Goal: Information Seeking & Learning: Learn about a topic

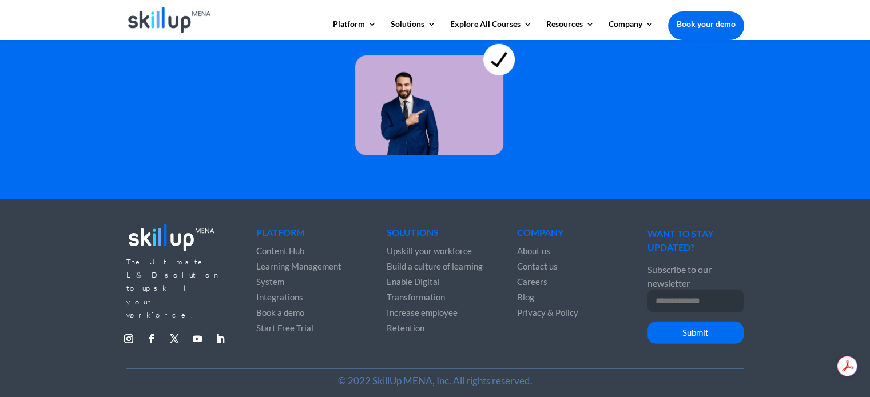
click at [535, 277] on span "Careers" at bounding box center [532, 282] width 30 height 10
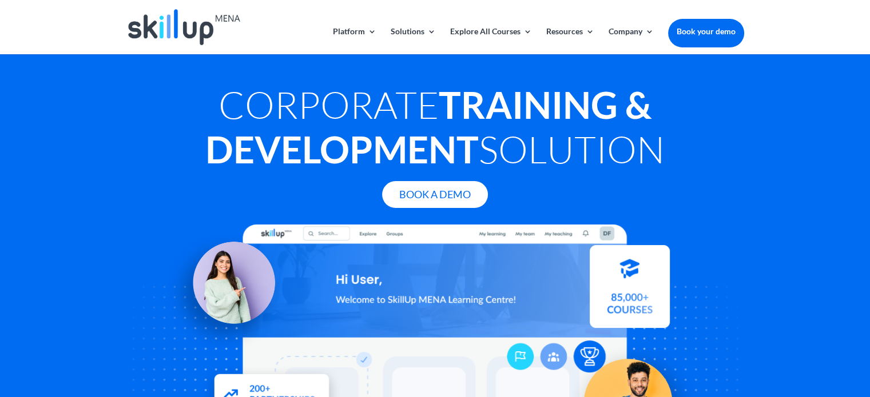
click at [188, 28] on img at bounding box center [184, 27] width 112 height 36
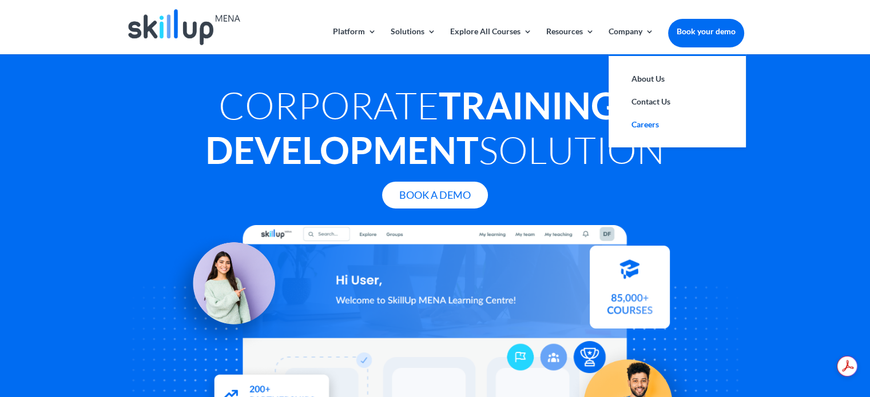
click at [660, 123] on link "Careers" at bounding box center [677, 124] width 114 height 23
click at [651, 74] on link "About Us" at bounding box center [677, 78] width 114 height 23
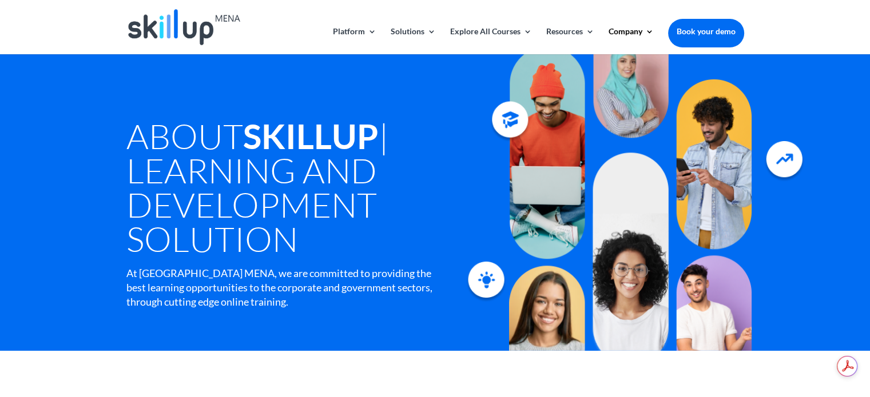
drag, startPoint x: 130, startPoint y: 165, endPoint x: 392, endPoint y: 258, distance: 277.2
click at [392, 258] on h1 "About SkillUp | Learning and Development Solution" at bounding box center [304, 190] width 357 height 143
click at [350, 253] on h1 "About SkillUp | Learning and Development Solution" at bounding box center [304, 190] width 357 height 143
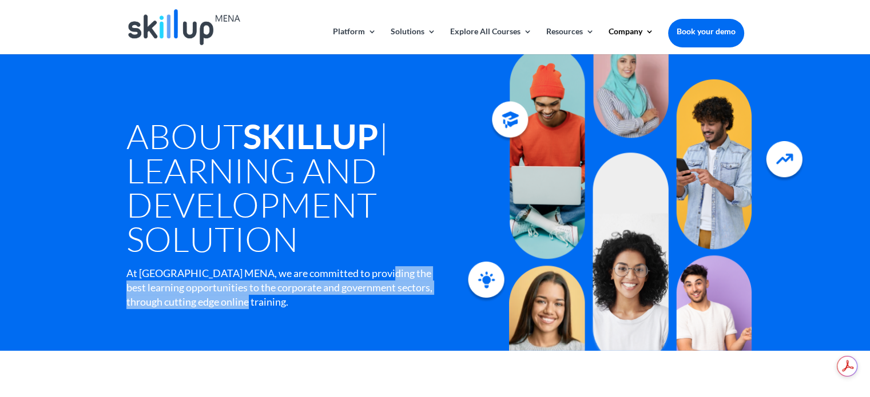
drag, startPoint x: 371, startPoint y: 270, endPoint x: 415, endPoint y: 306, distance: 56.4
click at [415, 306] on div "At Skillup MENA, we are committed to providing the best learning opportunities …" at bounding box center [279, 287] width 307 height 43
click at [365, 307] on div "At Skillup MENA, we are committed to providing the best learning opportunities …" at bounding box center [279, 287] width 307 height 43
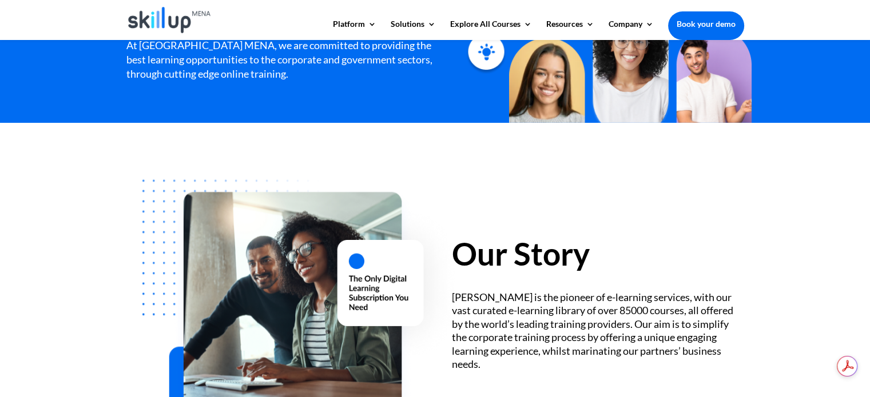
scroll to position [286, 0]
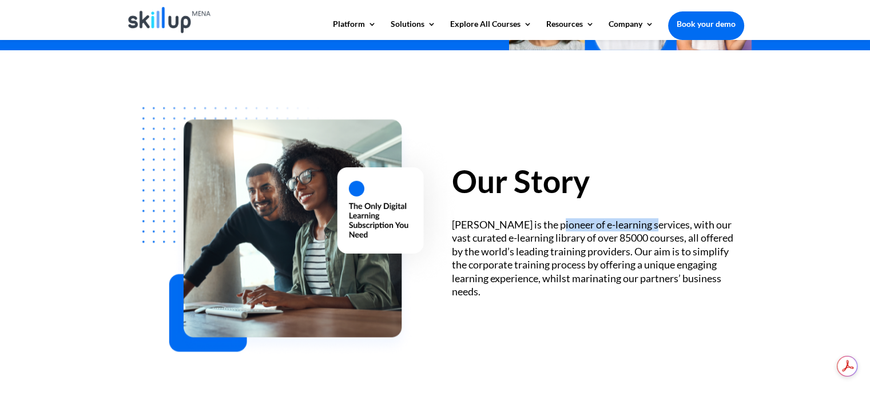
drag, startPoint x: 552, startPoint y: 226, endPoint x: 648, endPoint y: 229, distance: 96.7
click at [648, 229] on div "SkillUp MENA is the pioneer of e-learning services, with our vast curated e-lea…" at bounding box center [598, 258] width 292 height 80
click at [649, 229] on div "SkillUp MENA is the pioneer of e-learning services, with our vast curated e-lea…" at bounding box center [598, 258] width 292 height 80
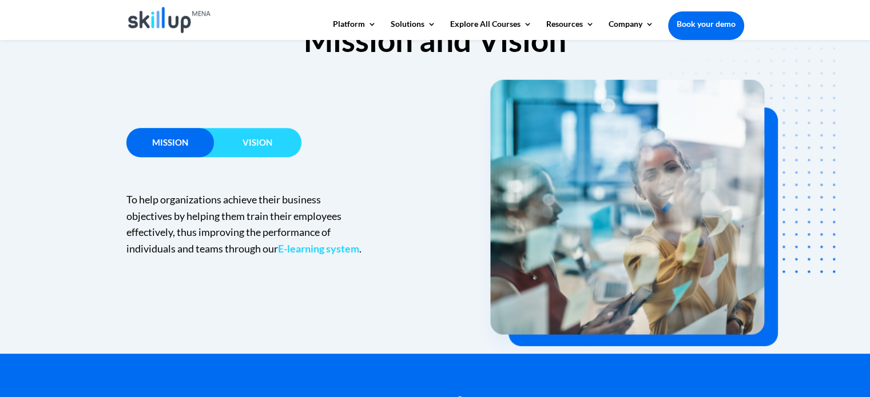
scroll to position [743, 0]
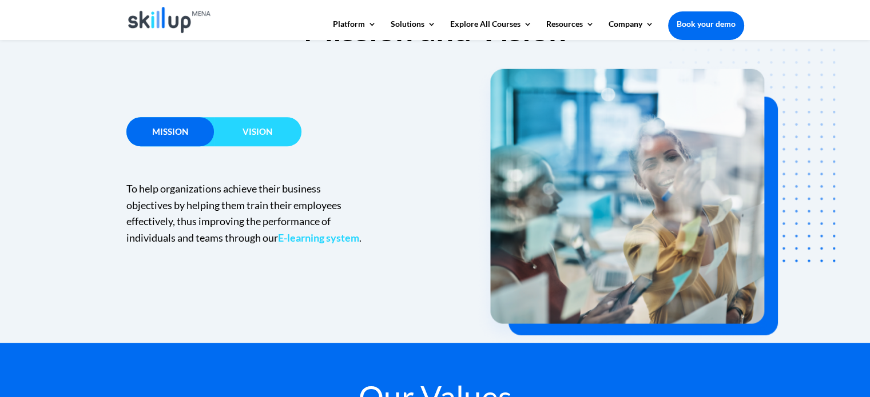
click at [249, 132] on span "Vision" at bounding box center [257, 131] width 30 height 10
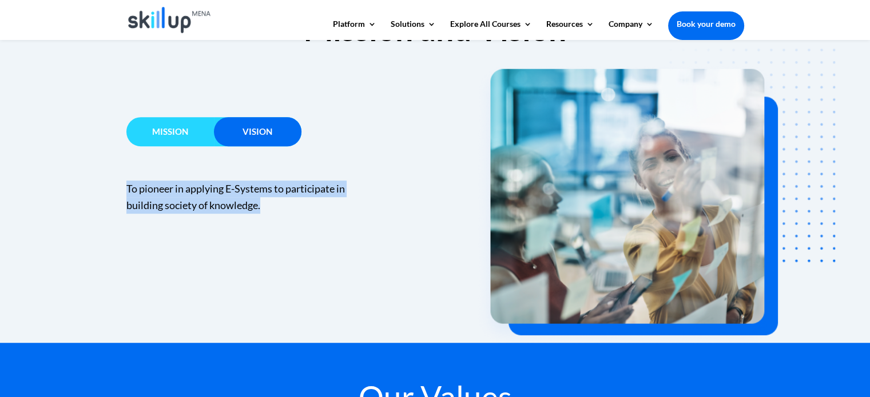
drag, startPoint x: 146, startPoint y: 187, endPoint x: 286, endPoint y: 212, distance: 142.3
click at [286, 212] on div "Mission Vision To help organizations achieve their business objectives by helpi…" at bounding box center [435, 196] width 870 height 294
click at [286, 212] on div "To pioneer in applying E-Systems to participate in building society of knowledg…" at bounding box center [249, 197] width 247 height 33
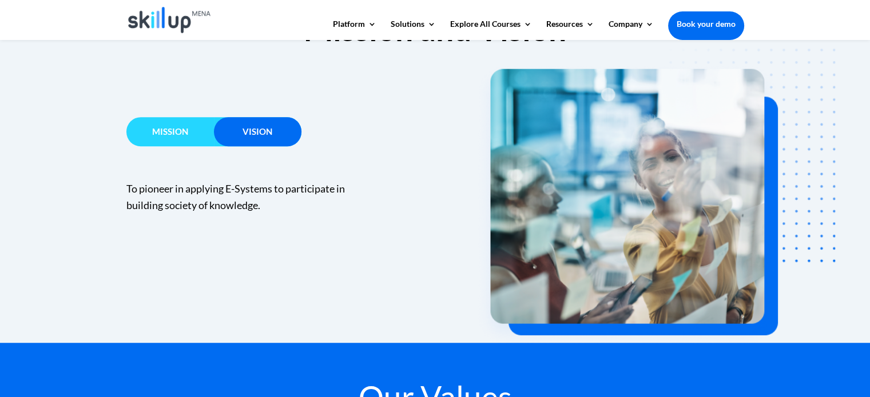
click at [160, 118] on div "Mission" at bounding box center [169, 131] width 87 height 29
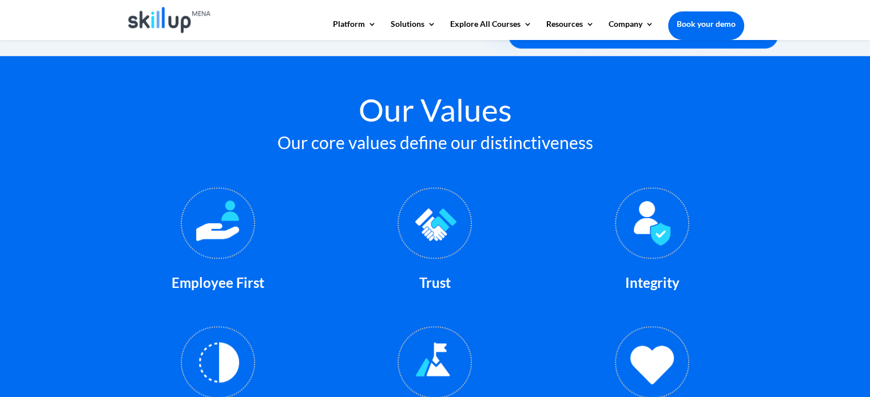
scroll to position [1029, 0]
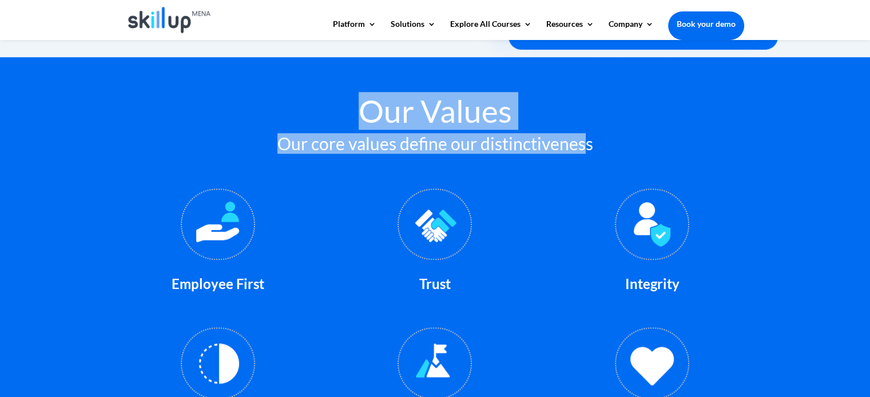
drag, startPoint x: 325, startPoint y: 97, endPoint x: 584, endPoint y: 140, distance: 263.1
click at [584, 140] on div "Our Values Our core values define our distinctiveness" at bounding box center [435, 126] width 618 height 62
click at [584, 140] on h3 "Our core values define our distinctiveness" at bounding box center [435, 146] width 618 height 23
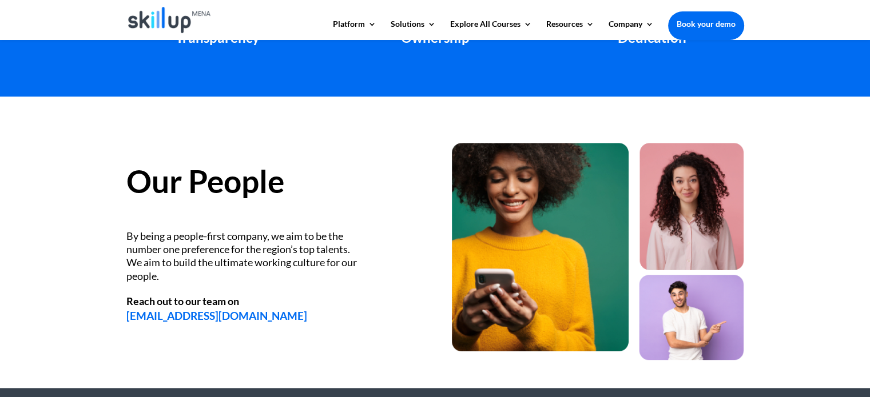
scroll to position [1429, 0]
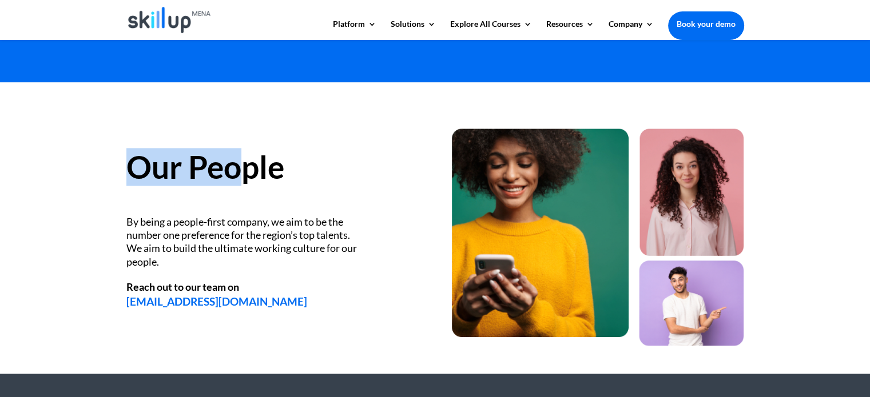
drag, startPoint x: 246, startPoint y: 174, endPoint x: 109, endPoint y: 173, distance: 137.2
click at [110, 173] on div "Our People By being a people-first company, we aim to be the number one prefere…" at bounding box center [435, 228] width 870 height 292
click at [109, 173] on div "Our People By being a people-first company, we aim to be the number one prefere…" at bounding box center [435, 228] width 870 height 292
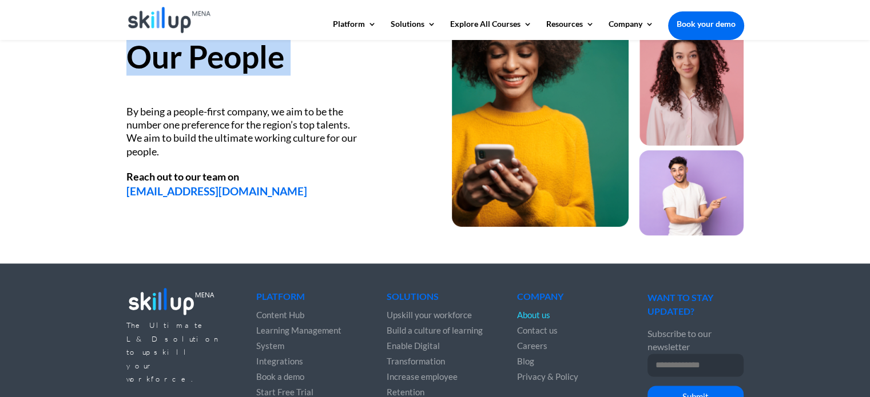
scroll to position [1544, 0]
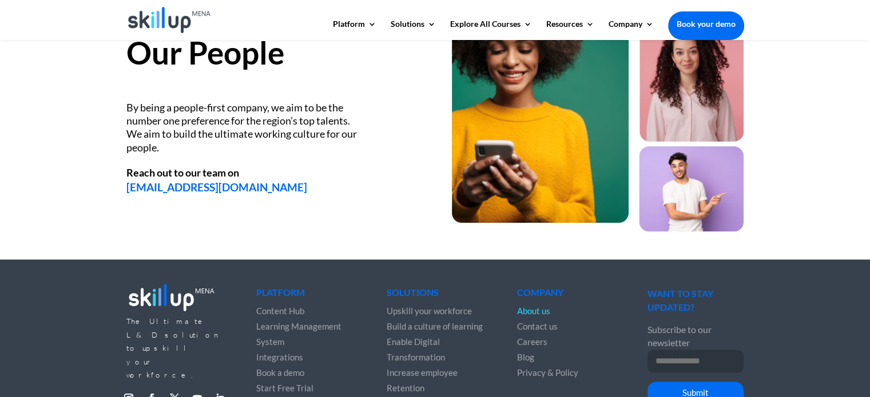
click at [304, 169] on div "Reach out to our team on" at bounding box center [243, 172] width 234 height 13
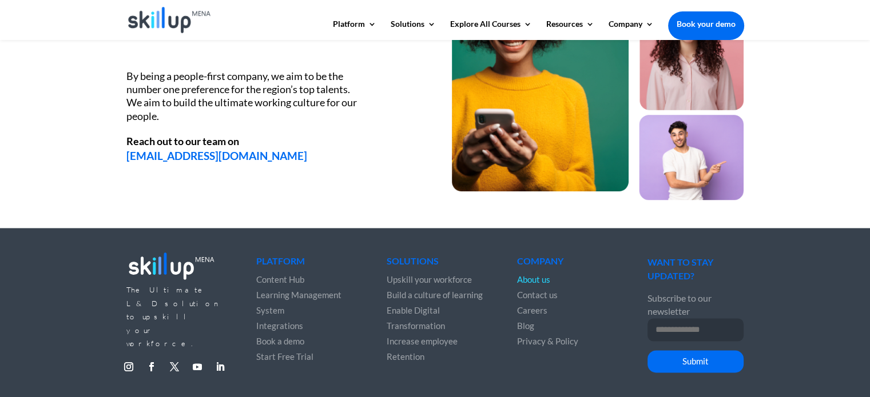
scroll to position [1495, 0]
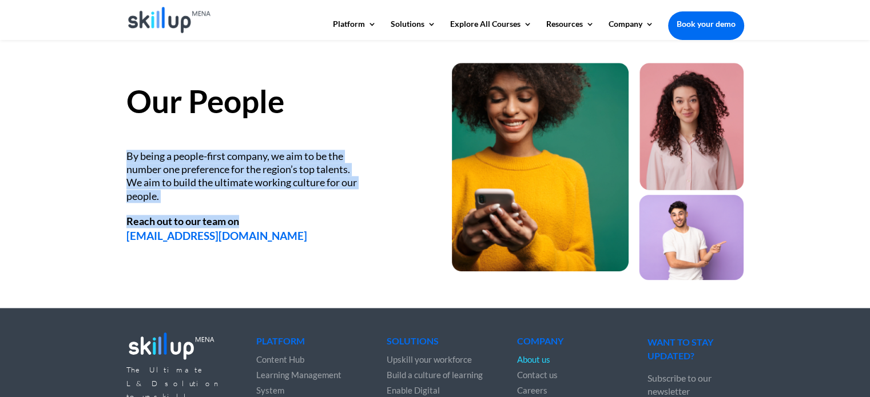
drag, startPoint x: 129, startPoint y: 162, endPoint x: 375, endPoint y: 225, distance: 254.3
click at [375, 225] on div "Our People By being a people-first company, we aim to be the number one prefere…" at bounding box center [272, 153] width 292 height 180
click at [186, 188] on div "By being a people-first company, we aim to be the number one preference for the…" at bounding box center [243, 177] width 234 height 54
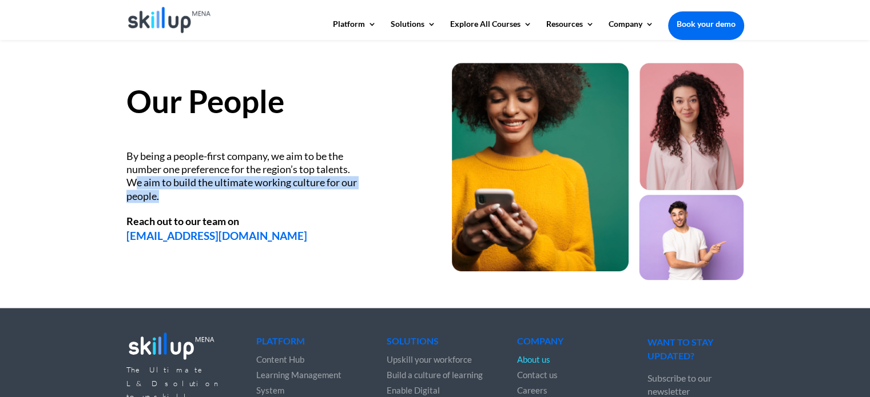
click at [186, 188] on div "By being a people-first company, we aim to be the number one preference for the…" at bounding box center [243, 177] width 234 height 54
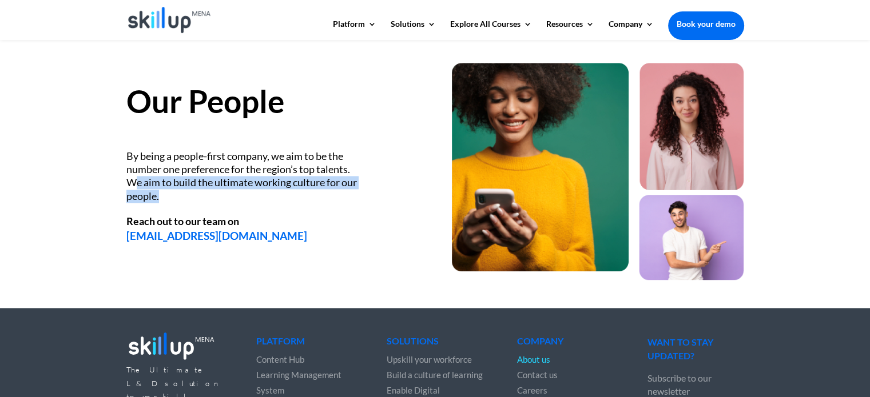
click at [193, 201] on div "By being a people-first company, we aim to be the number one preference for the…" at bounding box center [243, 177] width 234 height 54
drag, startPoint x: 194, startPoint y: 201, endPoint x: 109, endPoint y: 153, distance: 97.8
click at [109, 153] on div "Our People By being a people-first company, we aim to be the number one prefere…" at bounding box center [435, 163] width 870 height 292
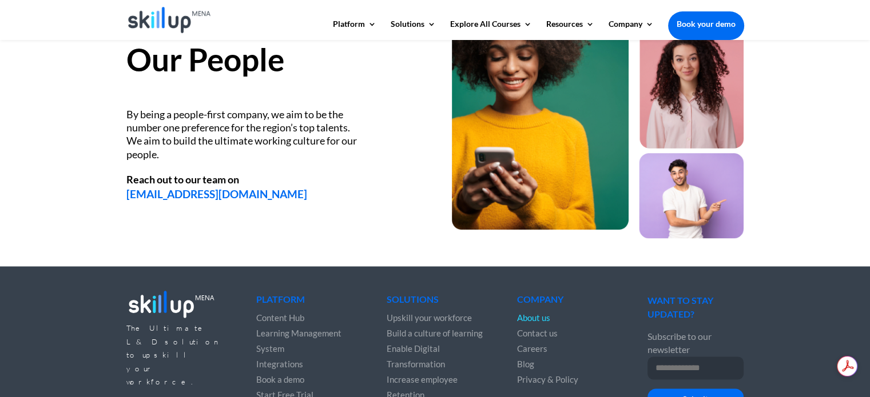
scroll to position [1610, 0]
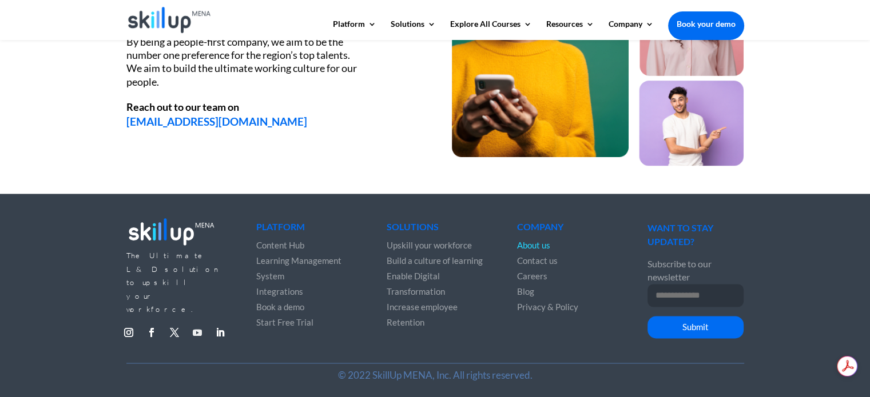
click at [193, 324] on link "Follow" at bounding box center [197, 333] width 18 height 18
click at [130, 324] on link "Follow" at bounding box center [129, 333] width 18 height 18
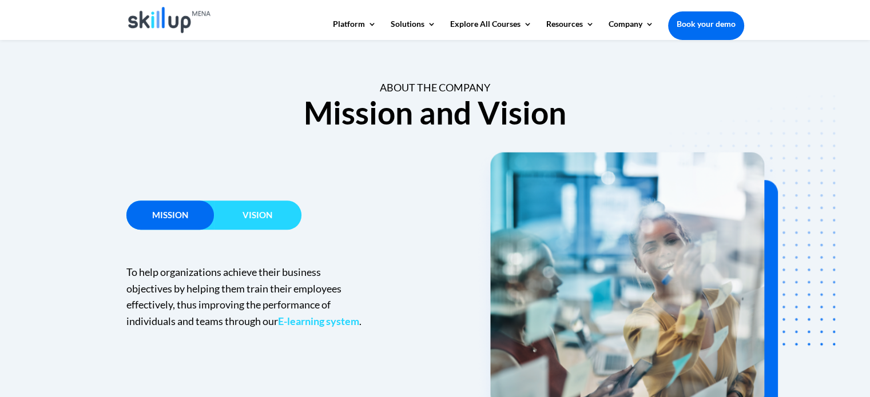
scroll to position [638, 0]
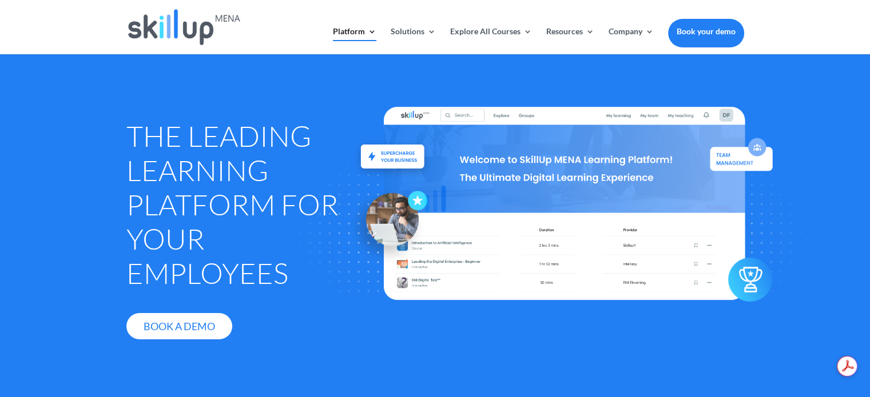
drag, startPoint x: 175, startPoint y: 126, endPoint x: 218, endPoint y: 196, distance: 81.4
click at [218, 196] on div at bounding box center [435, 198] width 870 height 397
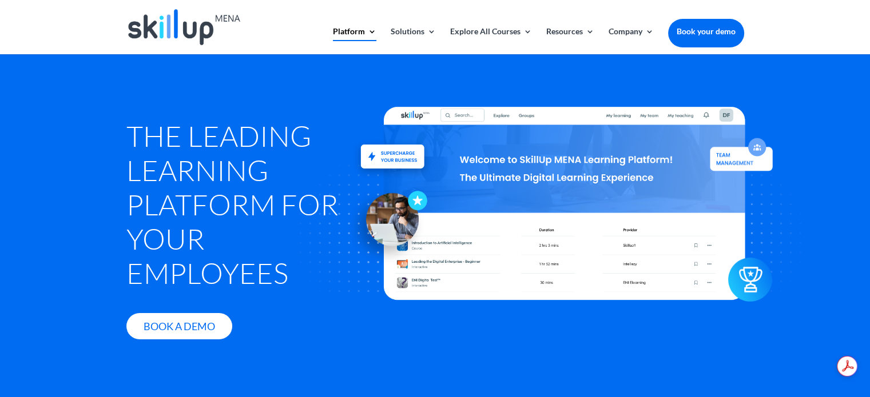
drag, startPoint x: 624, startPoint y: 206, endPoint x: 417, endPoint y: 284, distance: 220.4
click at [417, 284] on div at bounding box center [565, 203] width 628 height 363
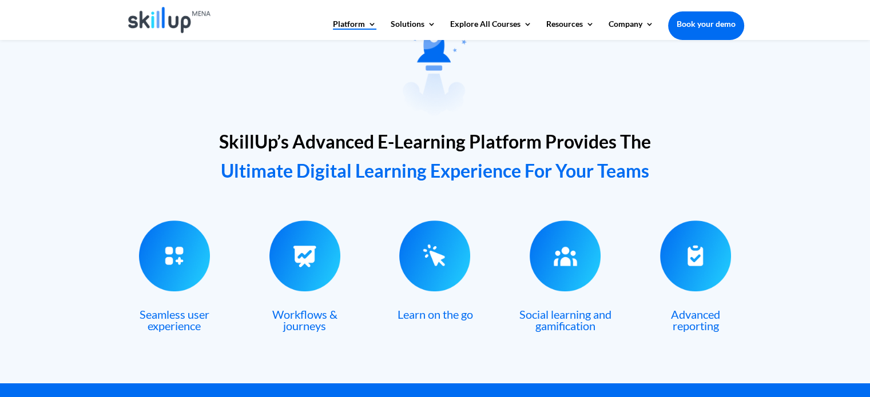
scroll to position [400, 0]
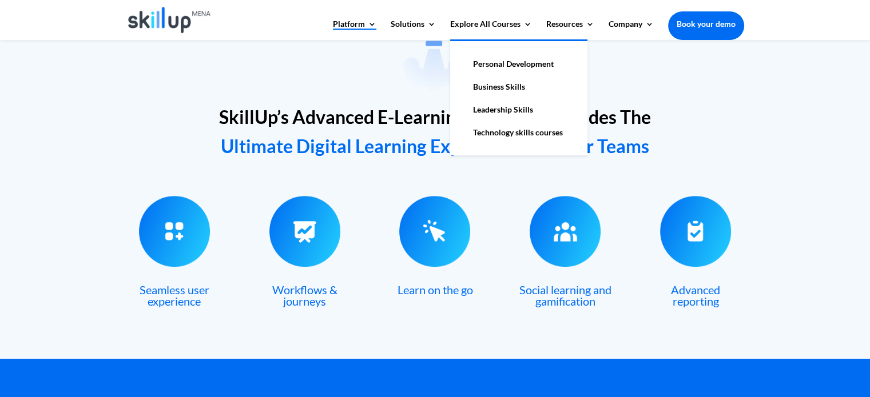
drag, startPoint x: 515, startPoint y: 136, endPoint x: 491, endPoint y: 61, distance: 77.9
click at [491, 61] on link "Personal Development" at bounding box center [518, 64] width 114 height 23
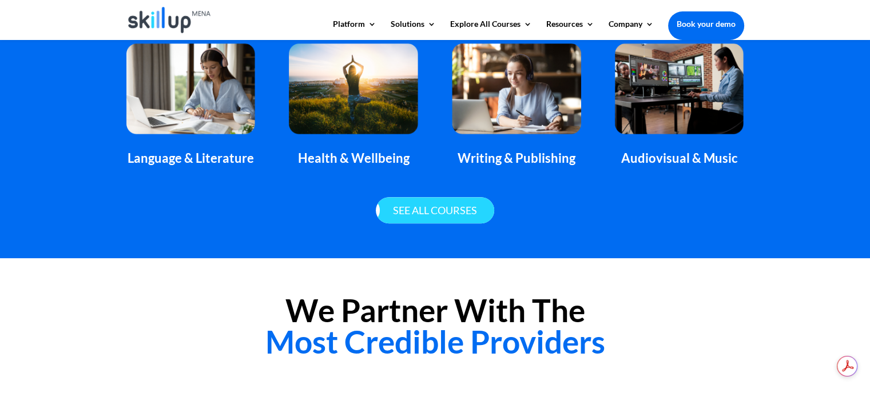
click at [416, 214] on link "See all courses" at bounding box center [435, 210] width 118 height 27
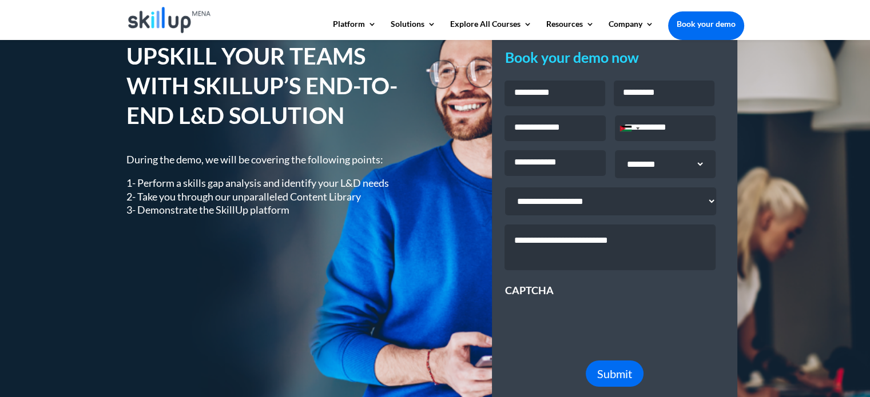
scroll to position [57, 0]
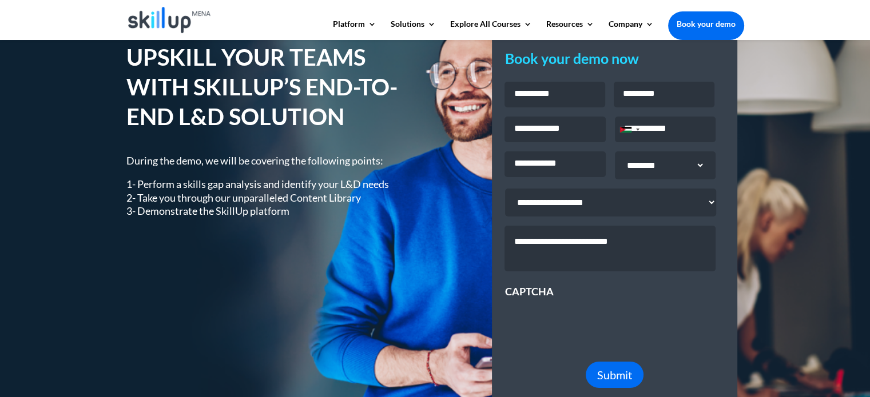
click at [667, 125] on input "Phone *" at bounding box center [665, 130] width 101 height 26
click at [463, 121] on div "Book your demo now Name * First Last Email * Phone * Jordan +962 Afghanistan +9…" at bounding box center [598, 225] width 292 height 368
click at [512, 164] on input "Company Name *" at bounding box center [554, 165] width 101 height 26
click at [662, 176] on select "**********" at bounding box center [659, 166] width 89 height 28
click at [660, 177] on select "**********" at bounding box center [659, 166] width 89 height 28
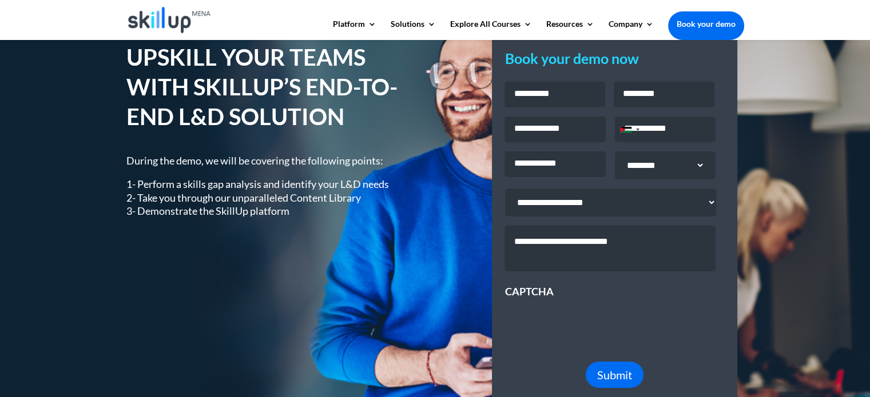
click at [559, 167] on input "Company Name *" at bounding box center [554, 165] width 101 height 26
click at [576, 206] on select "**********" at bounding box center [610, 203] width 211 height 28
click at [444, 211] on div "UPSKILL YOUR TEAMS WITH SKILLUP’S END-TO-END L&D SOLUTION During the demo, we w…" at bounding box center [435, 225] width 618 height 399
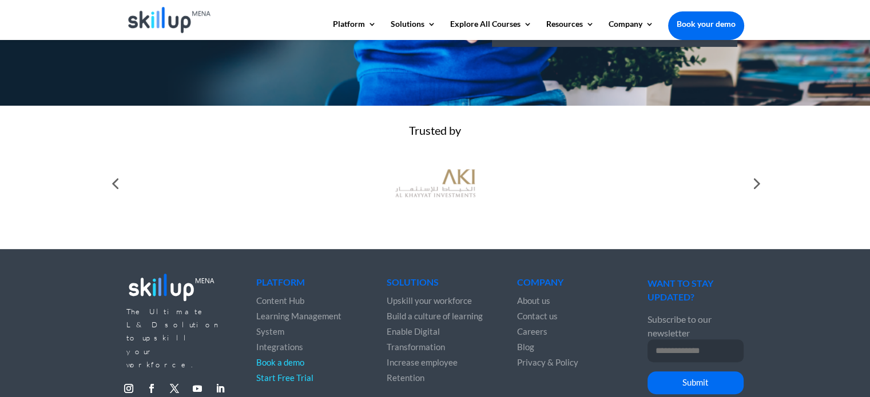
scroll to position [457, 0]
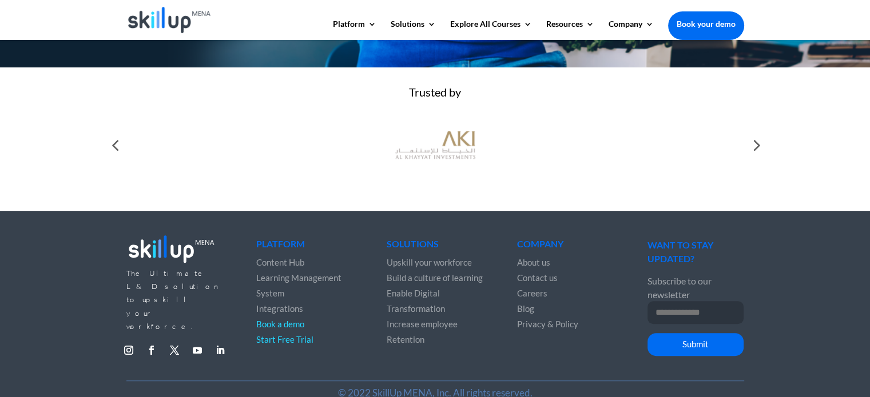
click at [116, 151] on div at bounding box center [114, 145] width 23 height 23
click at [751, 154] on div at bounding box center [755, 145] width 23 height 23
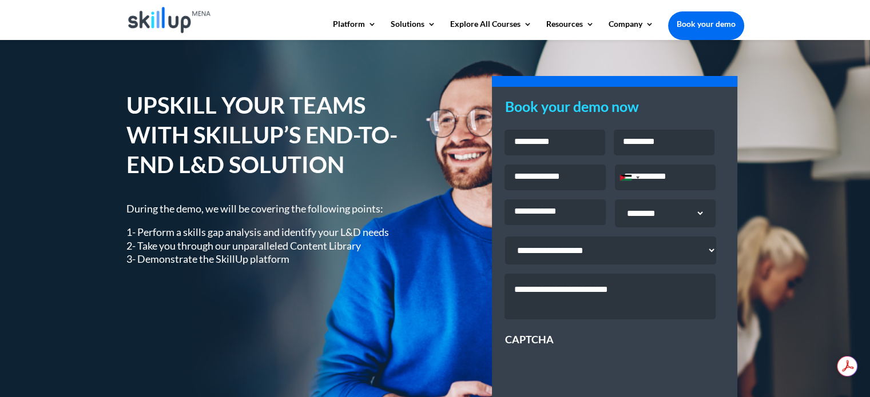
scroll to position [0, 0]
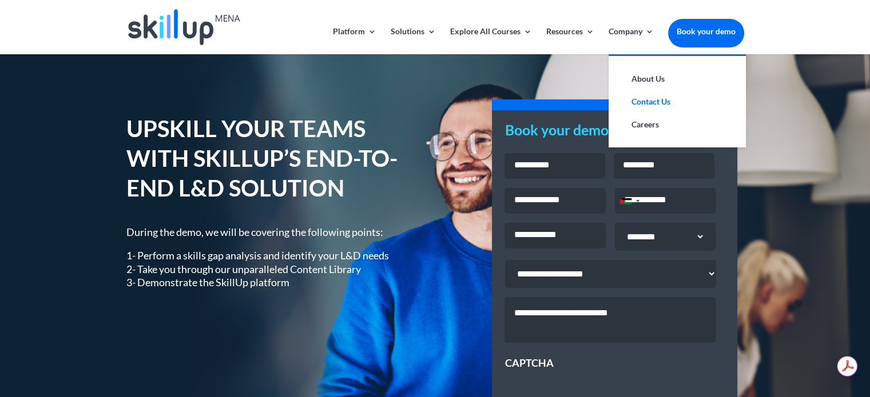
click at [651, 98] on link "Contact Us" at bounding box center [677, 101] width 114 height 23
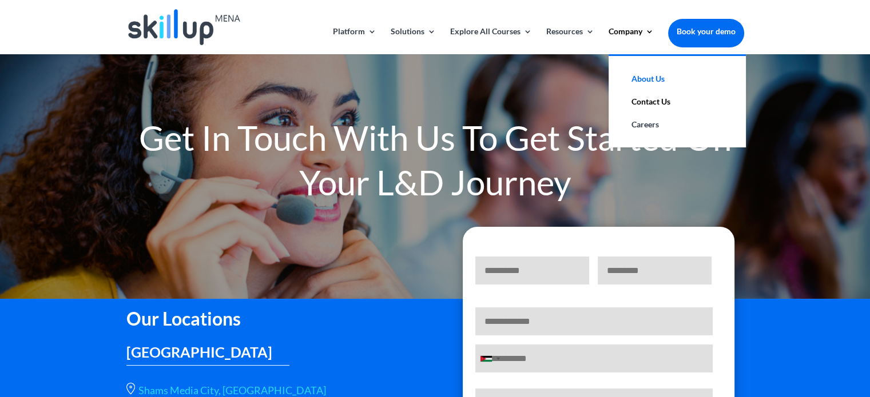
click at [652, 79] on link "About Us" at bounding box center [677, 78] width 114 height 23
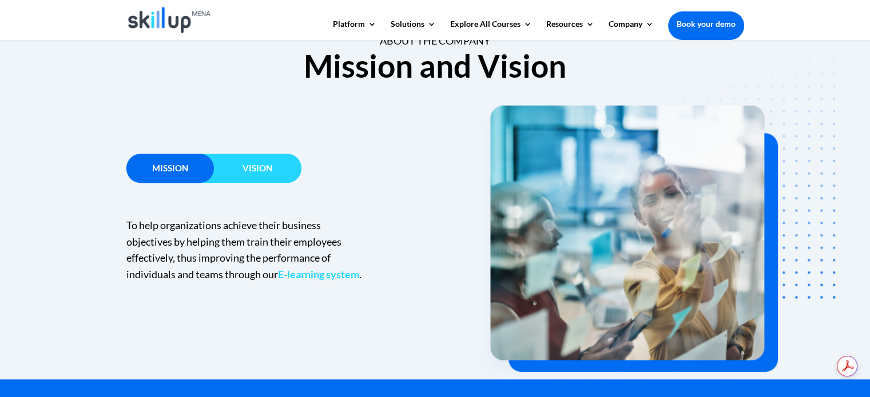
scroll to position [800, 0]
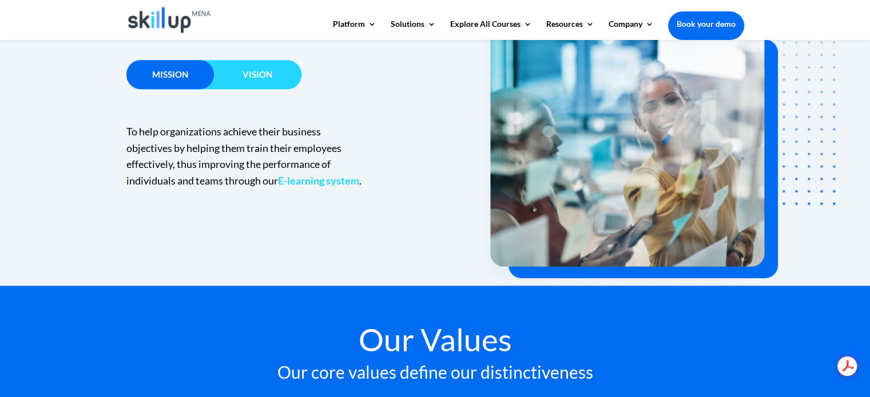
drag, startPoint x: 862, startPoint y: 212, endPoint x: 869, endPoint y: 260, distance: 48.4
click at [869, 260] on div "Mission Vision To help organizations achieve their business objectives by helpi…" at bounding box center [435, 138] width 870 height 294
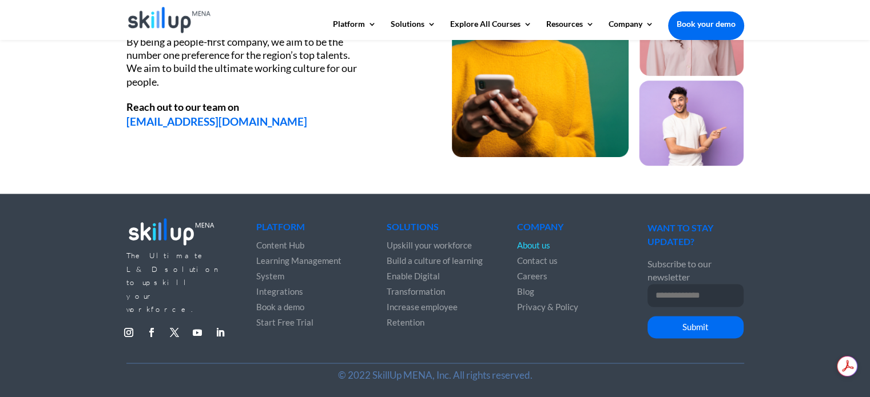
scroll to position [0, 0]
click at [294, 320] on span "Start Free Trial" at bounding box center [284, 322] width 57 height 10
